Goal: Information Seeking & Learning: Find specific fact

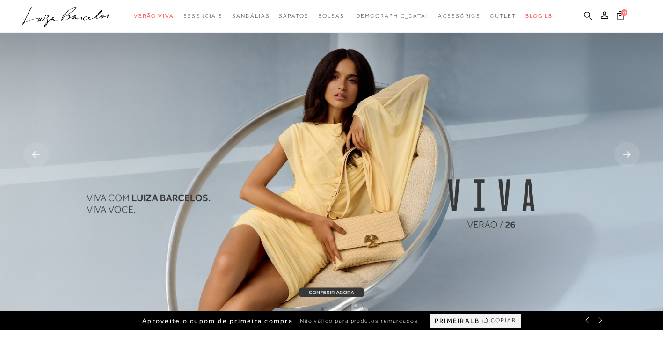
click at [592, 15] on icon at bounding box center [588, 15] width 8 height 9
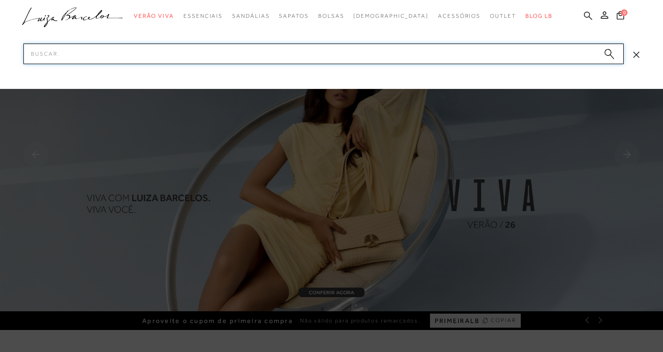
paste input "13010103"
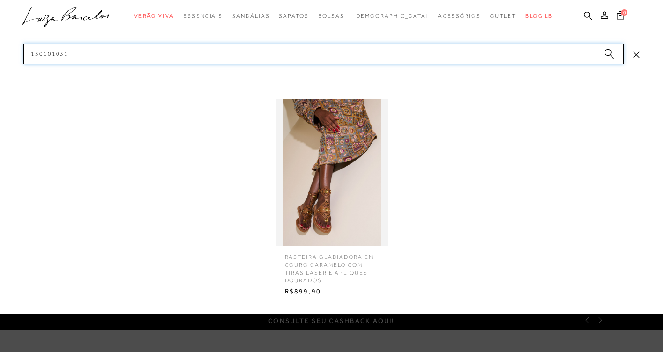
type input "130101031"
click at [301, 210] on img at bounding box center [332, 172] width 112 height 147
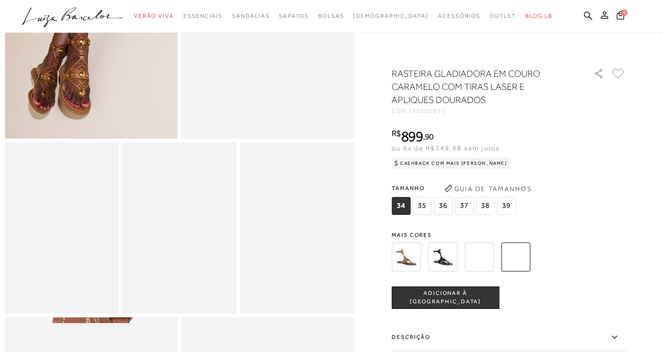
scroll to position [281, 0]
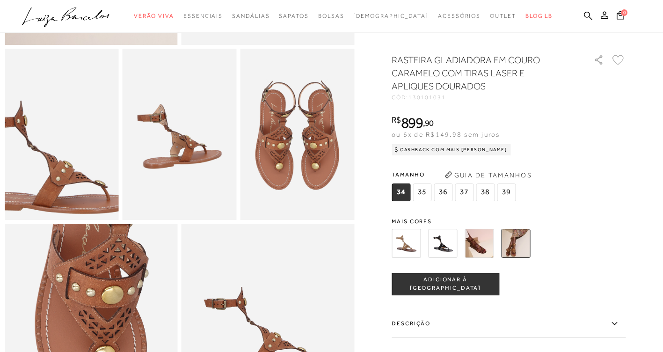
click at [66, 130] on img at bounding box center [54, 145] width 228 height 342
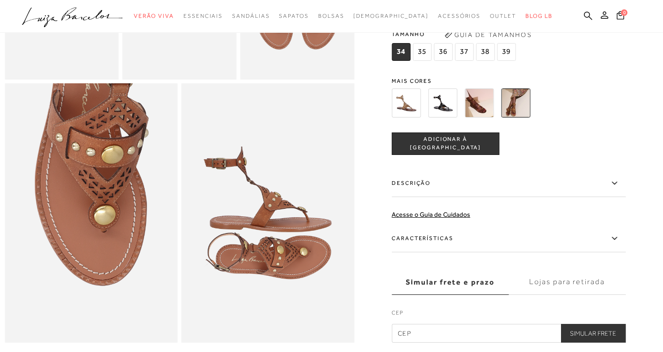
scroll to position [515, 0]
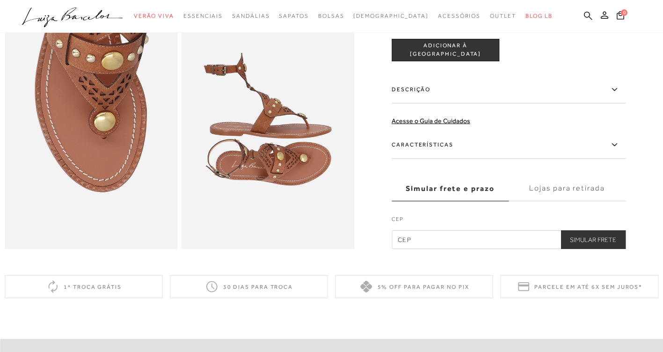
click at [586, 15] on icon at bounding box center [588, 15] width 8 height 9
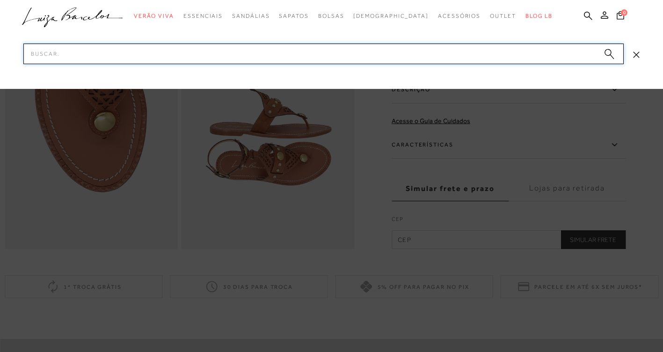
paste input "12350246"
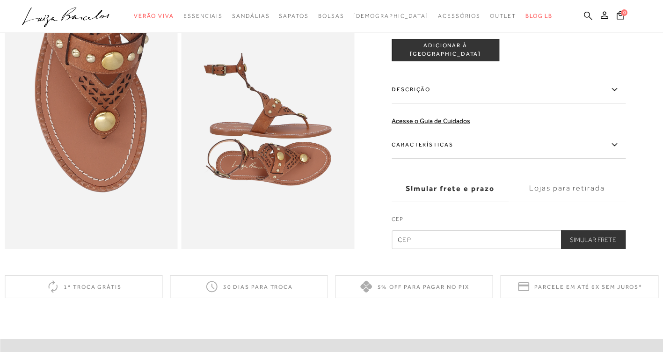
click at [589, 16] on icon at bounding box center [588, 15] width 8 height 8
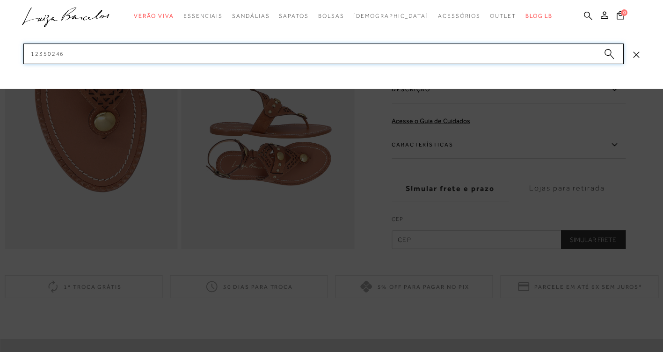
paste input "12350206"
drag, startPoint x: 101, startPoint y: 53, endPoint x: -2, endPoint y: 60, distance: 103.3
paste input
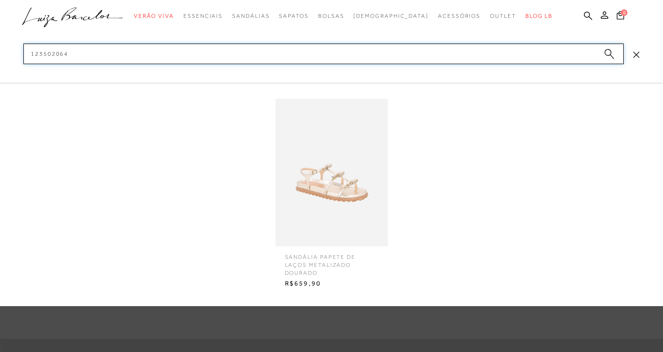
type input "123502064"
click at [310, 179] on img at bounding box center [332, 172] width 112 height 147
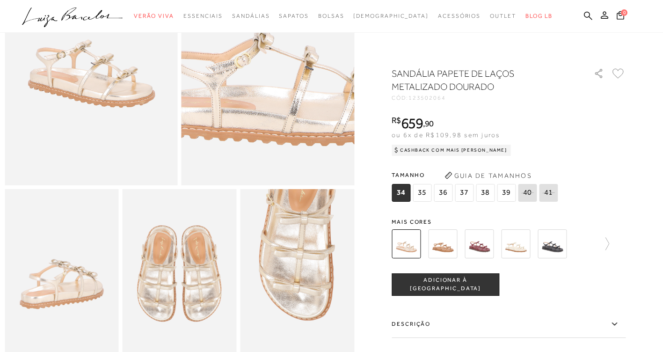
click at [263, 72] on img at bounding box center [274, 42] width 346 height 519
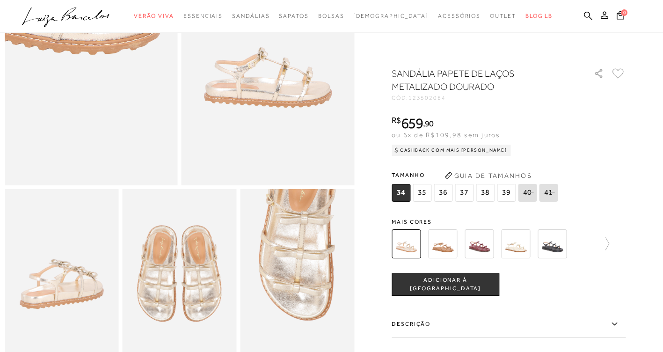
scroll to position [281, 0]
